Goal: Task Accomplishment & Management: Manage account settings

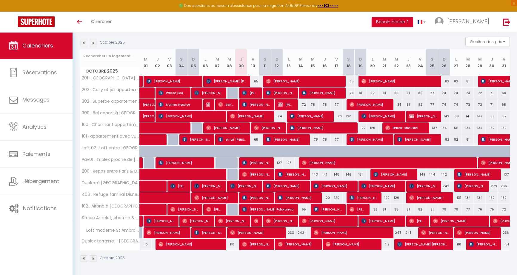
scroll to position [60, 0]
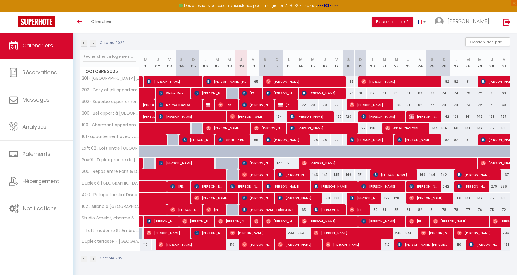
click at [247, 209] on img at bounding box center [244, 209] width 5 height 5
select select "OK"
select select "KO"
select select "0"
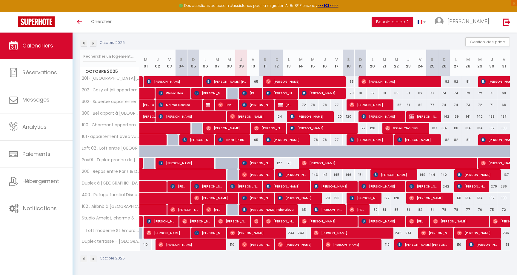
select select "1"
select select
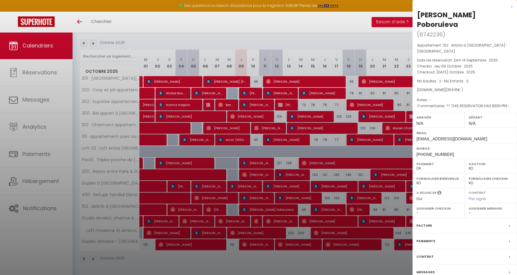
select select "43033"
select select "21493"
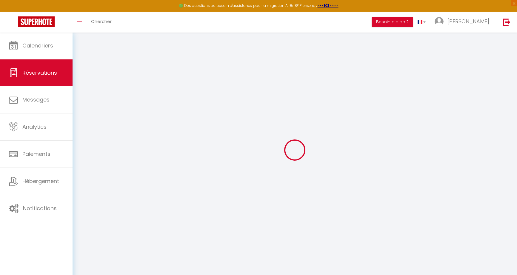
select select
checkbox input "false"
select select
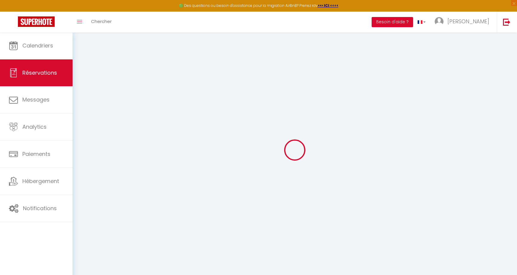
checkbox input "false"
select select
checkbox input "false"
type textarea "** THIS RESERVATION HAS BEEN PRE-PAID ** BOOKING NOTE : Payment charge is EUR 5…"
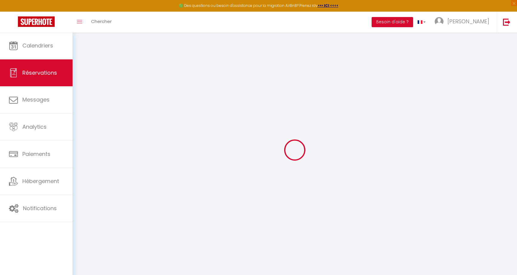
type input "50"
type input "16.89"
select select
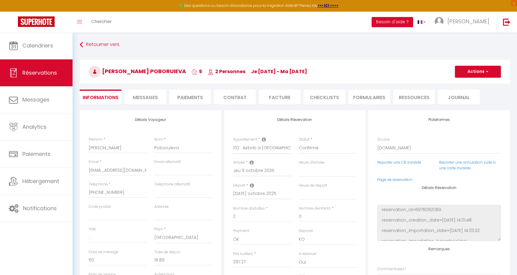
checkbox input "false"
select select
click at [403, 179] on link "Page de réservation" at bounding box center [395, 179] width 35 height 5
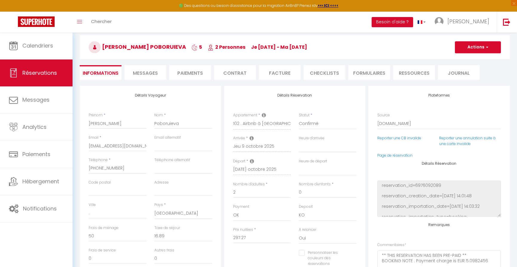
scroll to position [25, 0]
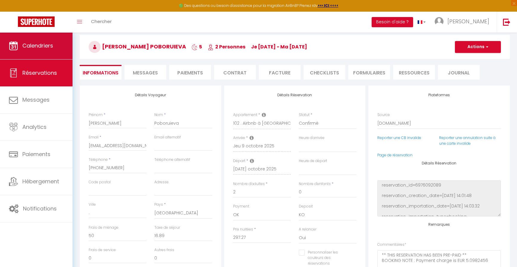
click at [31, 43] on span "Calendriers" at bounding box center [37, 45] width 31 height 7
